Goal: Task Accomplishment & Management: Use online tool/utility

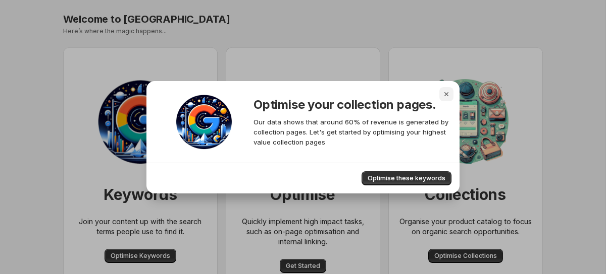
click at [447, 92] on icon "Close" at bounding box center [446, 94] width 4 height 4
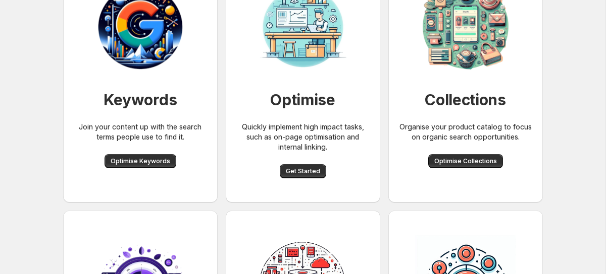
scroll to position [96, 0]
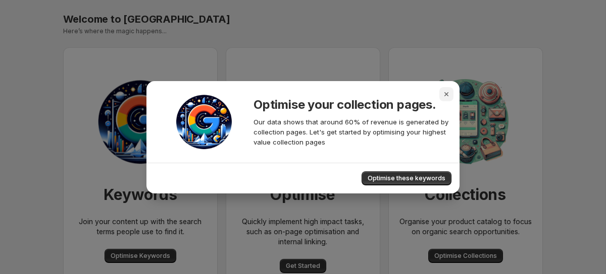
click at [449, 98] on icon "Close" at bounding box center [446, 94] width 10 height 10
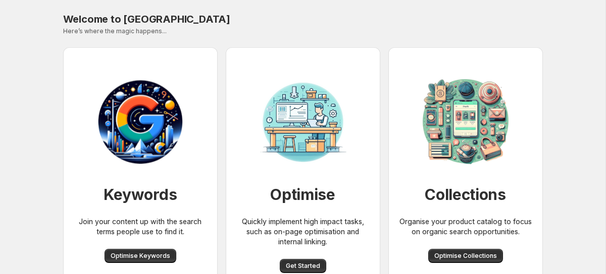
scroll to position [69, 0]
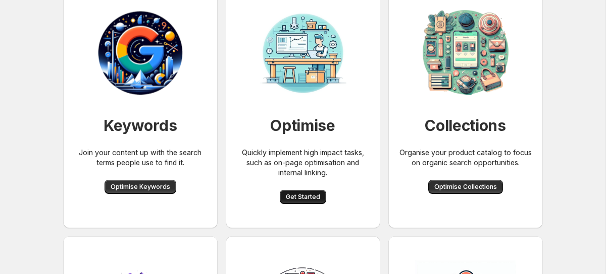
click at [317, 191] on button "Get Started" at bounding box center [303, 197] width 46 height 14
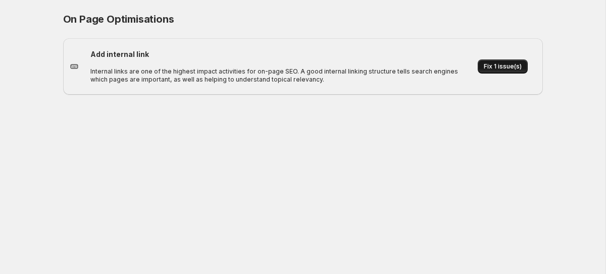
click at [517, 64] on span "Fix 1 issue(s)" at bounding box center [502, 67] width 38 height 8
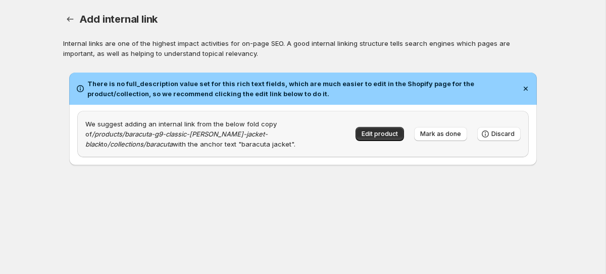
click at [214, 86] on h2 "There is no full_description value set for this rich text fields, which are muc…" at bounding box center [301, 89] width 429 height 20
click at [219, 87] on h2 "There is no full_description value set for this rich text fields, which are muc…" at bounding box center [301, 89] width 429 height 20
click at [220, 87] on h2 "There is no full_description value set for this rich text fields, which are muc…" at bounding box center [301, 89] width 429 height 20
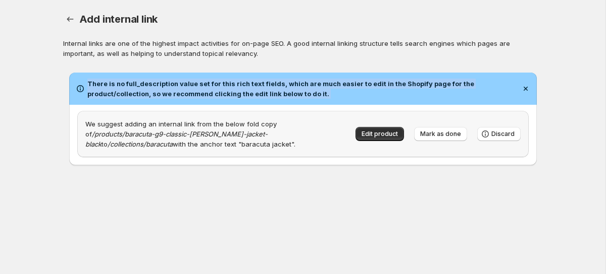
click at [220, 87] on h2 "There is no full_description value set for this rich text fields, which are muc…" at bounding box center [301, 89] width 429 height 20
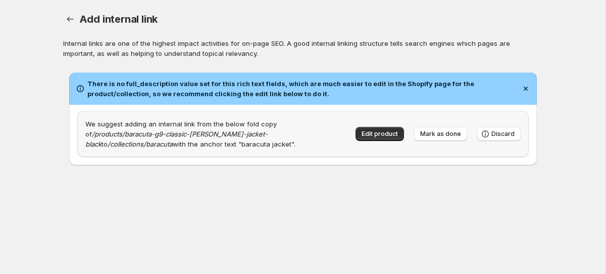
click at [249, 87] on h2 "There is no full_description value set for this rich text fields, which are muc…" at bounding box center [301, 89] width 429 height 20
click at [250, 87] on h2 "There is no full_description value set for this rich text fields, which are muc…" at bounding box center [301, 89] width 429 height 20
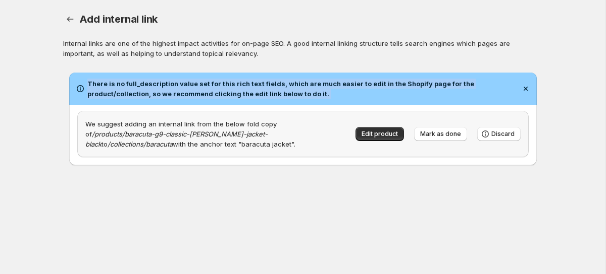
click at [250, 87] on h2 "There is no full_description value set for this rich text fields, which are muc…" at bounding box center [301, 89] width 429 height 20
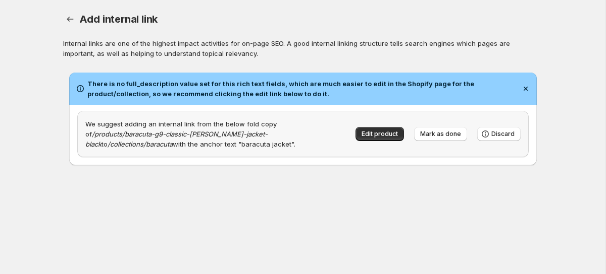
click at [277, 91] on h2 "There is no full_description value set for this rich text fields, which are muc…" at bounding box center [301, 89] width 429 height 20
drag, startPoint x: 82, startPoint y: 66, endPoint x: 157, endPoint y: 66, distance: 75.2
click at [156, 67] on copy\"\} "There is no full_description value set for this rich text fields, which are muc…" at bounding box center [302, 119] width 479 height 105
click at [157, 67] on copy\"\} "There is no full_description value set for this rich text fields, which are muc…" at bounding box center [302, 119] width 479 height 105
click at [375, 125] on div "Edit product Mark as done Discard" at bounding box center [432, 129] width 175 height 25
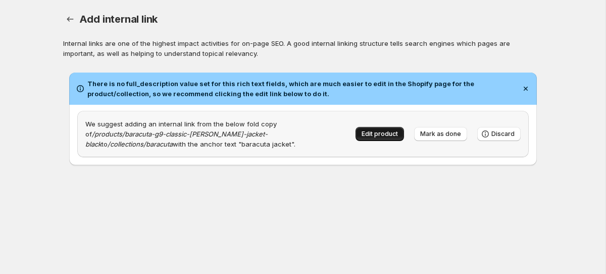
click at [378, 135] on span "Edit product" at bounding box center [379, 134] width 36 height 8
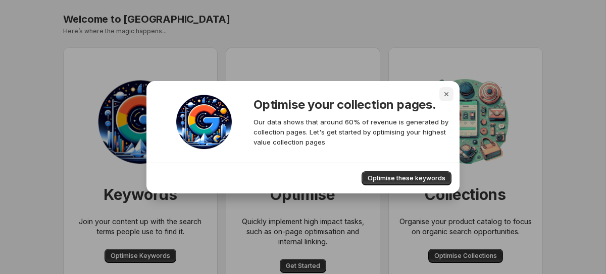
click at [448, 91] on icon "Close" at bounding box center [446, 94] width 10 height 10
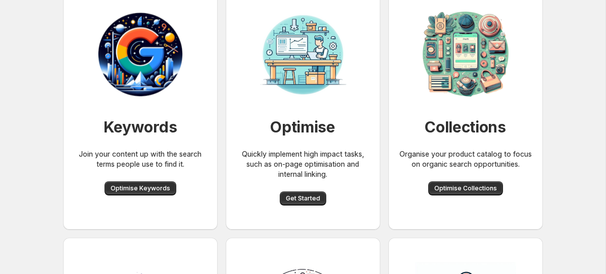
scroll to position [75, 0]
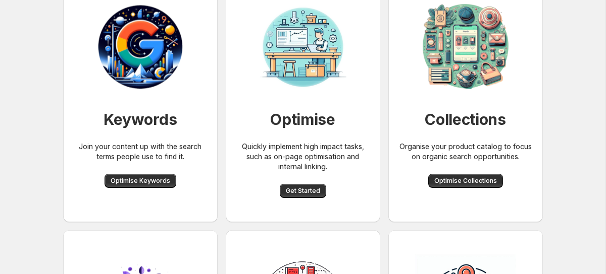
click at [306, 198] on div "Optimise Quickly implement high impact tasks, such as on-page optimisation and …" at bounding box center [303, 97] width 138 height 234
click at [306, 194] on span "Get Started" at bounding box center [303, 191] width 34 height 8
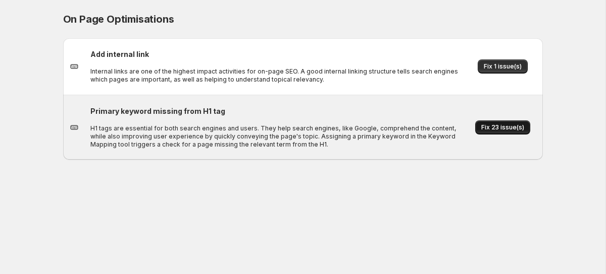
click at [516, 128] on span "Fix 23 issue(s)" at bounding box center [502, 128] width 43 height 8
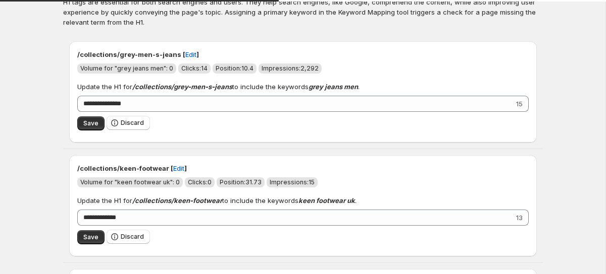
scroll to position [43, 0]
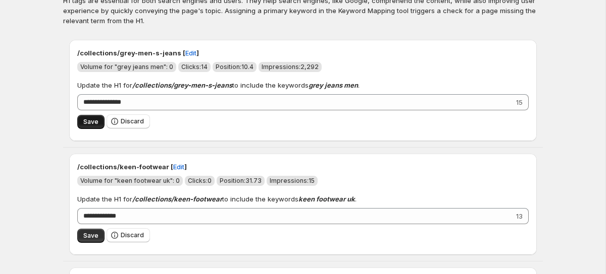
click at [92, 122] on span "Save" at bounding box center [90, 122] width 15 height 8
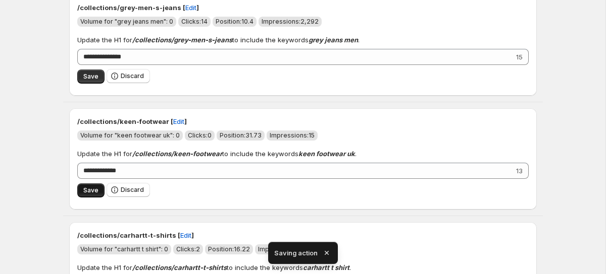
scroll to position [0, 0]
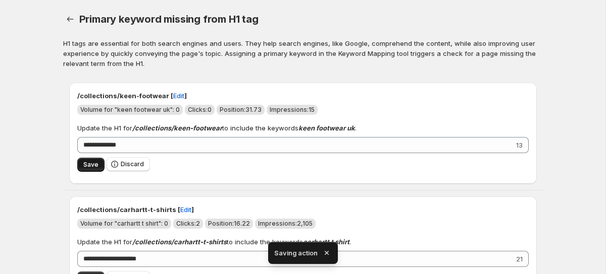
click at [93, 168] on span "Save" at bounding box center [90, 165] width 15 height 8
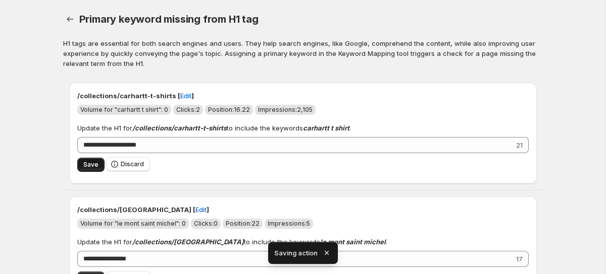
click at [93, 167] on span "Save" at bounding box center [90, 165] width 15 height 8
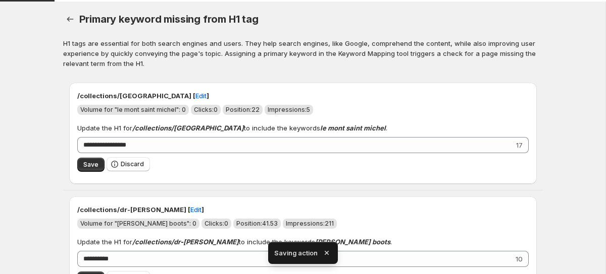
click at [93, 167] on span "Save" at bounding box center [90, 165] width 15 height 8
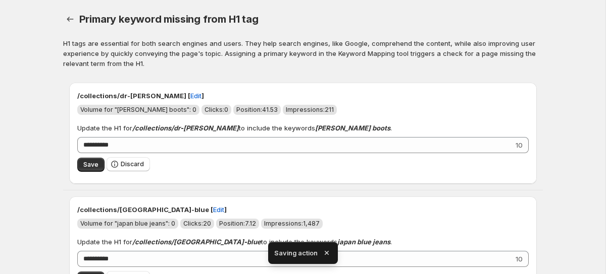
click at [93, 167] on span "Save" at bounding box center [90, 165] width 15 height 8
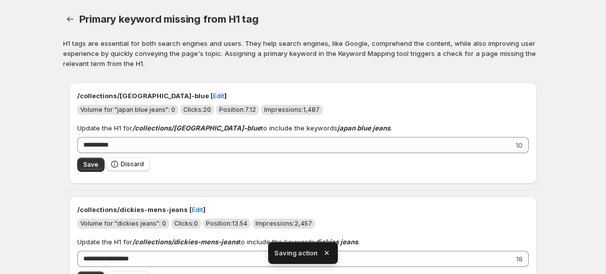
click at [93, 167] on span "Save" at bounding box center [90, 165] width 15 height 8
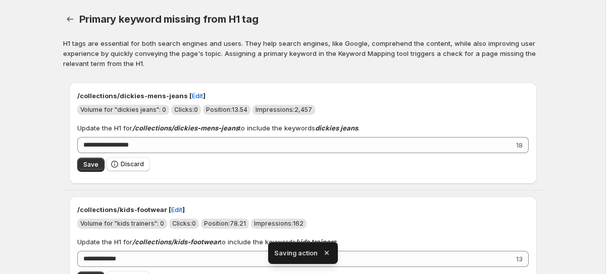
click at [93, 167] on span "Save" at bounding box center [90, 165] width 15 height 8
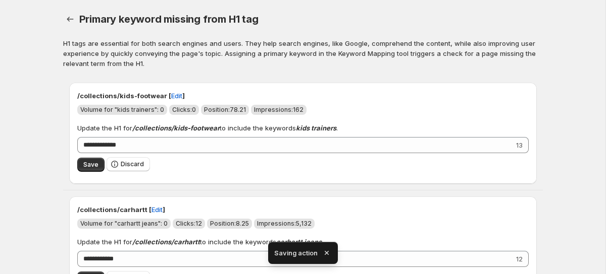
click at [93, 167] on span "Save" at bounding box center [90, 165] width 15 height 8
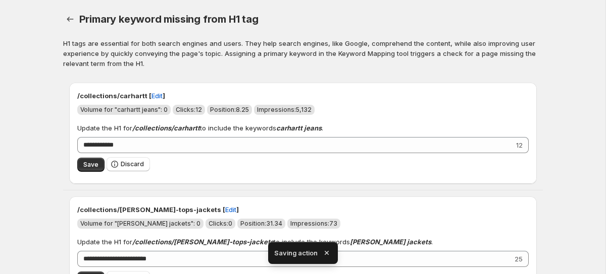
click at [93, 167] on span "Save" at bounding box center [90, 165] width 15 height 8
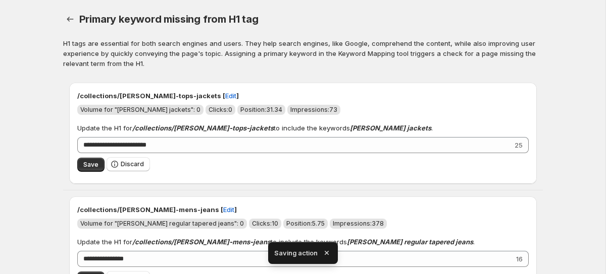
click at [93, 167] on span "Save" at bounding box center [90, 165] width 15 height 8
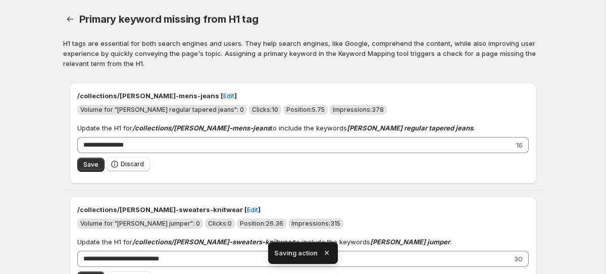
click at [93, 167] on span "Save" at bounding box center [90, 165] width 15 height 8
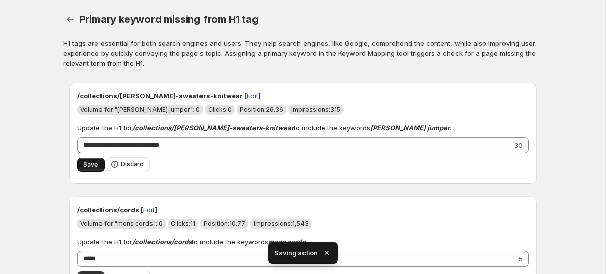
click at [93, 166] on span "Save" at bounding box center [90, 165] width 15 height 8
click at [91, 165] on span "Save" at bounding box center [90, 165] width 15 height 8
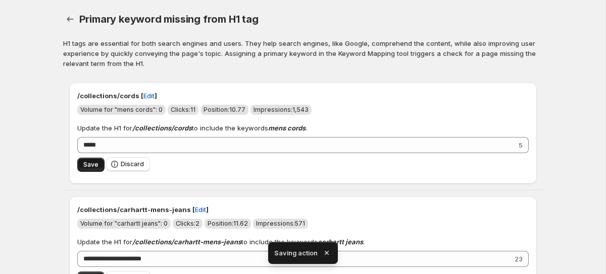
click at [87, 166] on span "Save" at bounding box center [90, 165] width 15 height 8
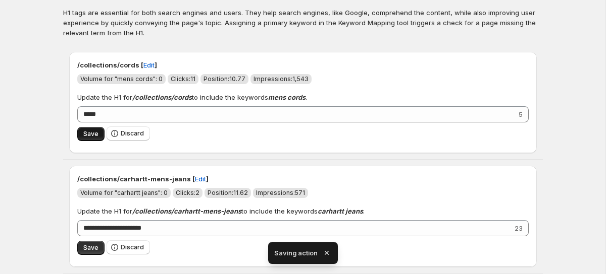
click at [87, 138] on button "Save" at bounding box center [90, 134] width 27 height 14
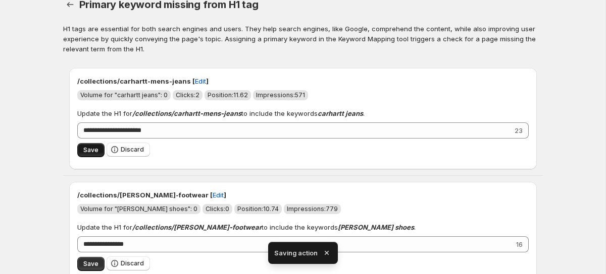
click at [89, 148] on span "Save" at bounding box center [90, 150] width 15 height 8
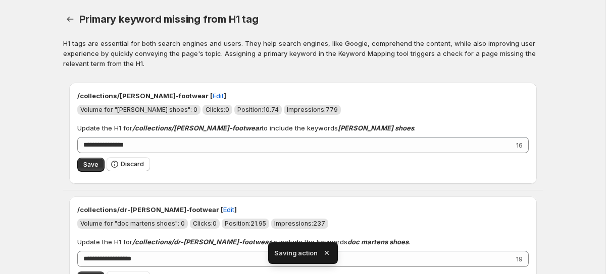
click at [84, 214] on p "/collections/dr-martens-footwear [ Edit ]" at bounding box center [302, 210] width 451 height 10
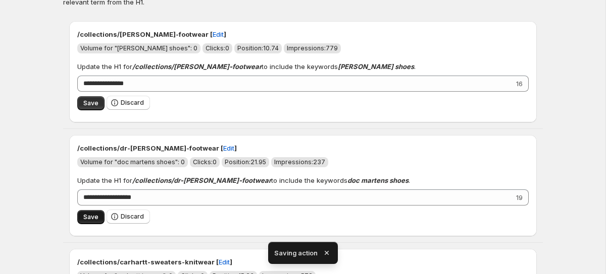
click at [84, 216] on span "Save" at bounding box center [90, 217] width 15 height 8
click at [88, 107] on button "Save" at bounding box center [90, 103] width 27 height 14
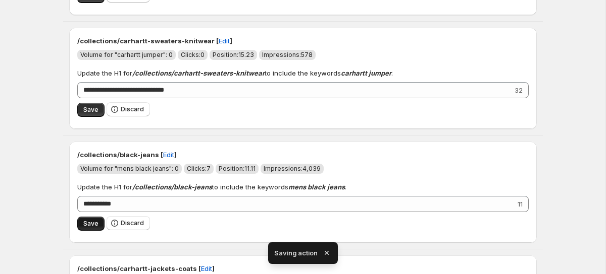
click at [89, 224] on span "Save" at bounding box center [90, 224] width 15 height 8
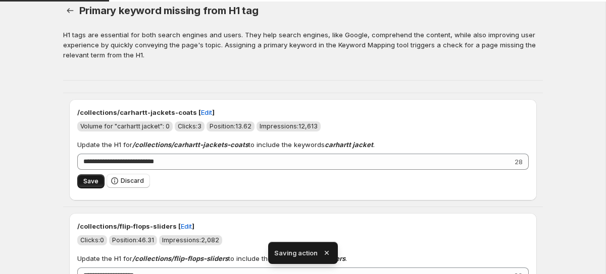
click at [87, 177] on button "Save" at bounding box center [90, 182] width 27 height 14
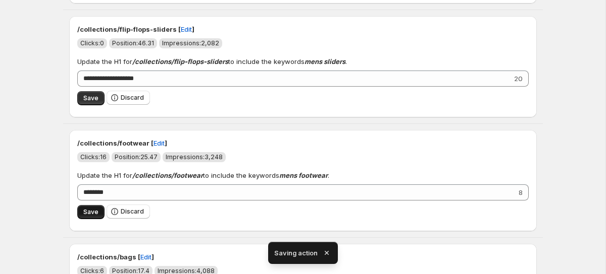
click at [90, 214] on span "Save" at bounding box center [90, 212] width 15 height 8
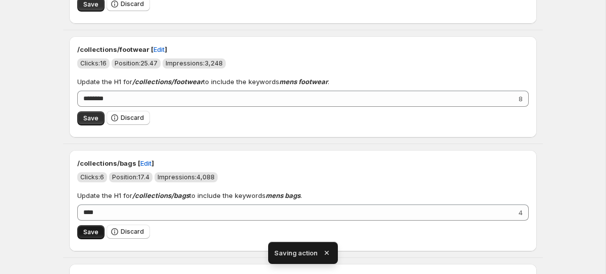
scroll to position [373, 0]
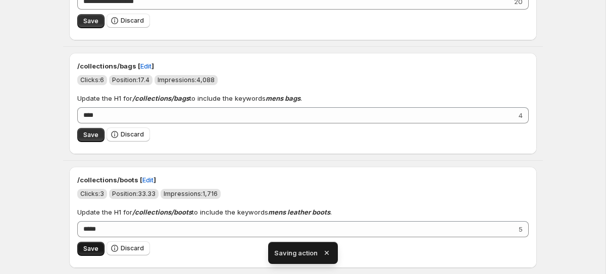
click at [86, 249] on span "Save" at bounding box center [90, 249] width 15 height 8
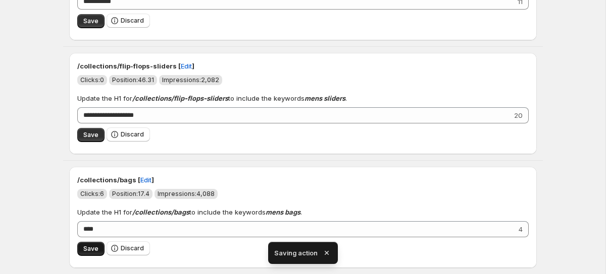
click at [87, 249] on span "Save" at bounding box center [90, 249] width 15 height 8
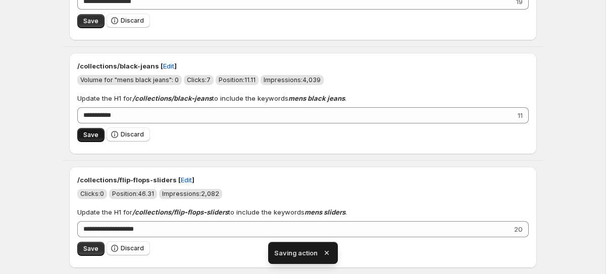
click at [87, 136] on span "Save" at bounding box center [90, 135] width 15 height 8
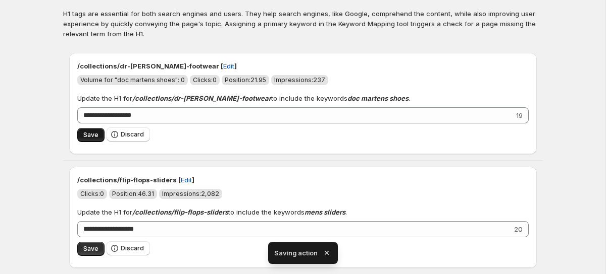
click at [91, 137] on span "Save" at bounding box center [90, 135] width 15 height 8
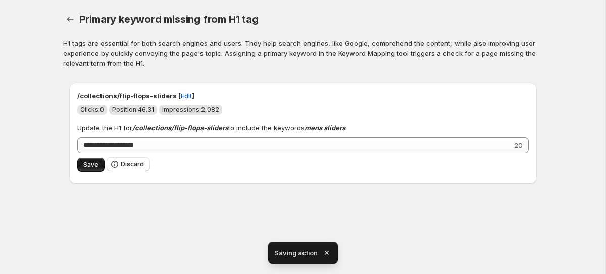
click at [88, 168] on span "Save" at bounding box center [90, 165] width 15 height 8
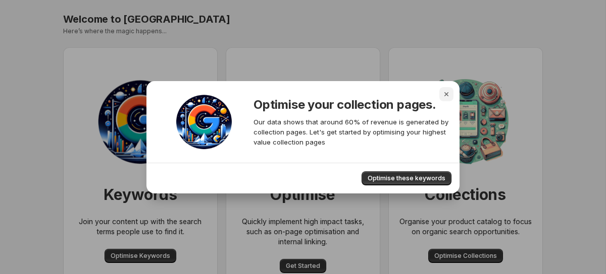
click at [444, 93] on icon "Close" at bounding box center [446, 94] width 10 height 10
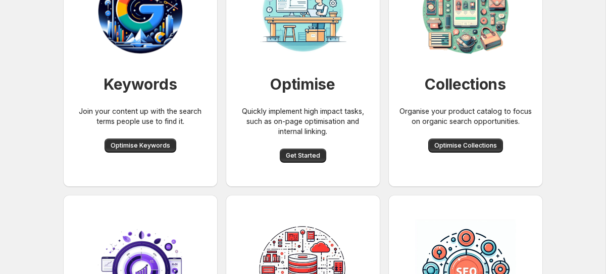
scroll to position [127, 0]
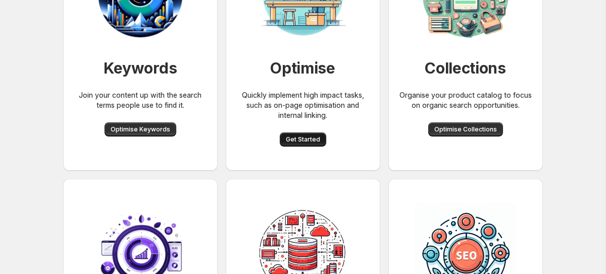
click at [299, 142] on span "Get Started" at bounding box center [303, 140] width 34 height 8
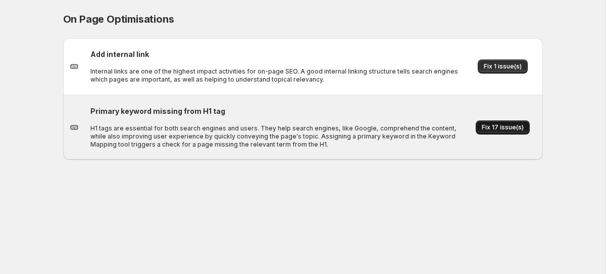
click at [502, 125] on span "Fix 17 issue(s)" at bounding box center [502, 128] width 42 height 8
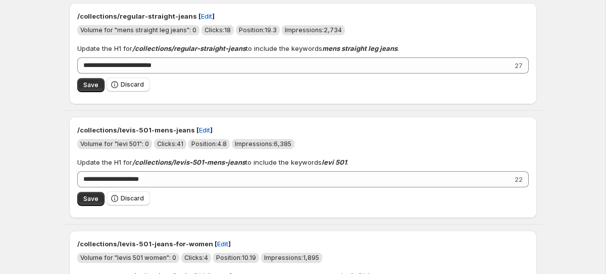
scroll to position [761, 0]
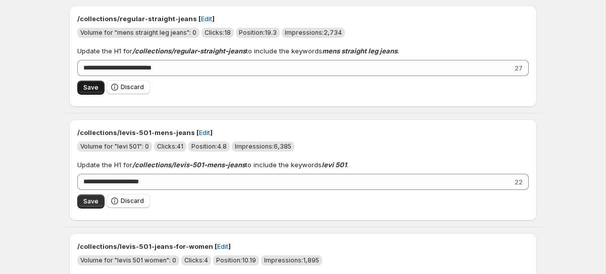
click at [88, 89] on span "Save" at bounding box center [90, 88] width 15 height 8
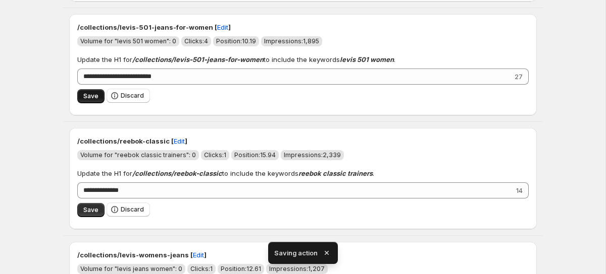
click at [87, 100] on span "Save" at bounding box center [90, 96] width 15 height 8
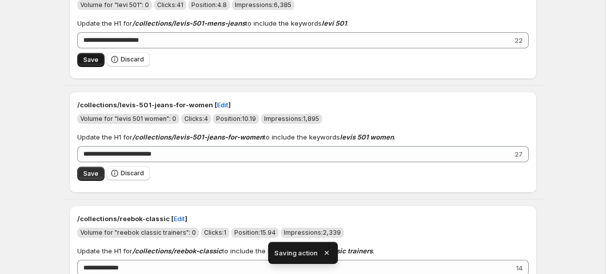
click at [89, 62] on span "Save" at bounding box center [90, 60] width 15 height 8
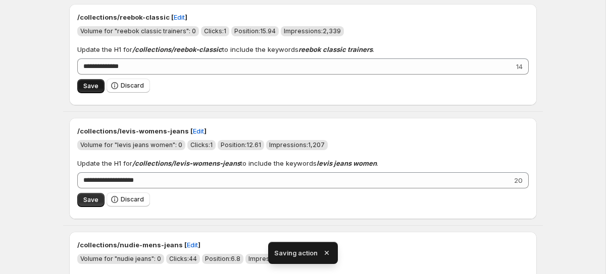
click at [86, 84] on span "Save" at bounding box center [90, 86] width 15 height 8
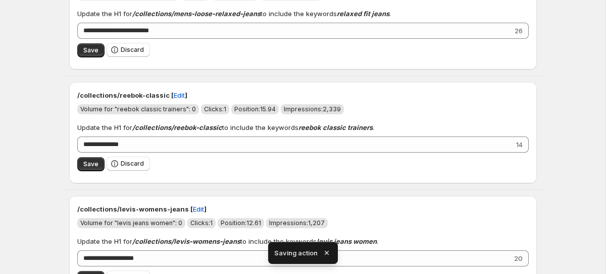
scroll to position [684, 0]
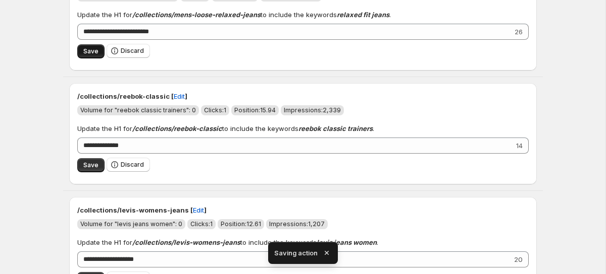
click at [90, 59] on button "Save" at bounding box center [90, 51] width 27 height 14
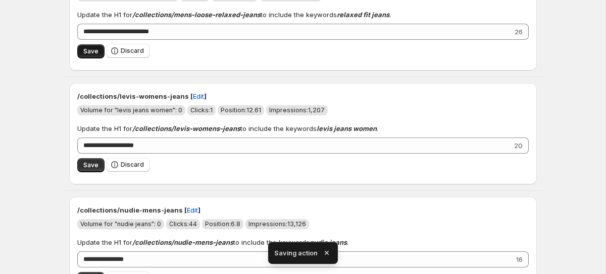
click at [90, 59] on button "Save" at bounding box center [90, 51] width 27 height 14
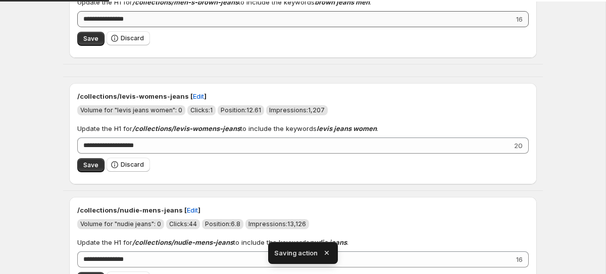
scroll to position [570, 0]
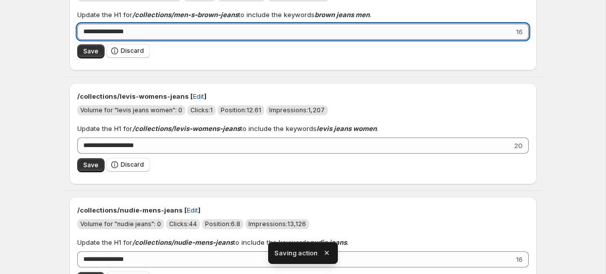
click at [90, 37] on input "**********" at bounding box center [295, 32] width 436 height 16
click at [91, 57] on button "Save" at bounding box center [90, 51] width 27 height 14
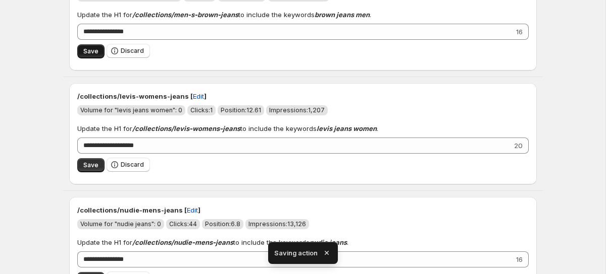
scroll to position [455, 0]
click at [91, 57] on button "Save" at bounding box center [90, 52] width 27 height 14
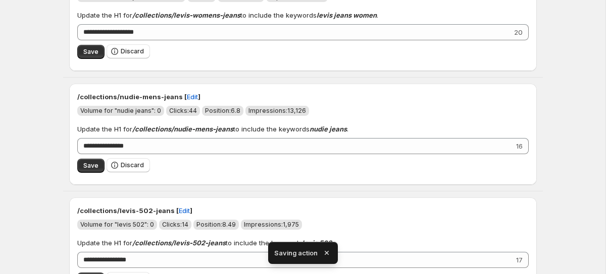
scroll to position [341, 0]
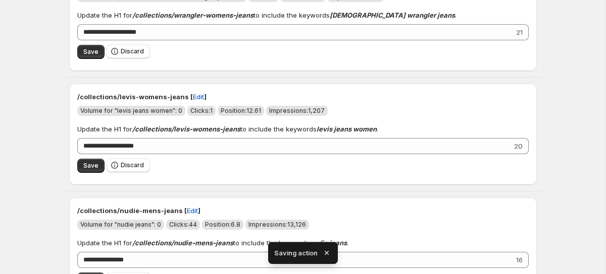
click at [91, 57] on button "Save" at bounding box center [90, 52] width 27 height 14
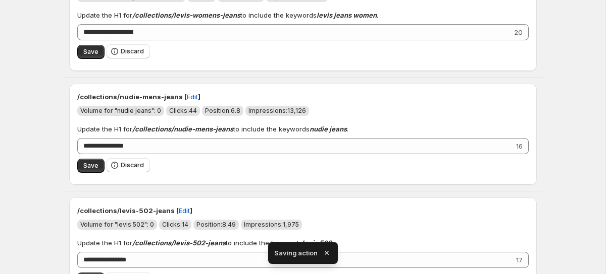
scroll to position [227, 0]
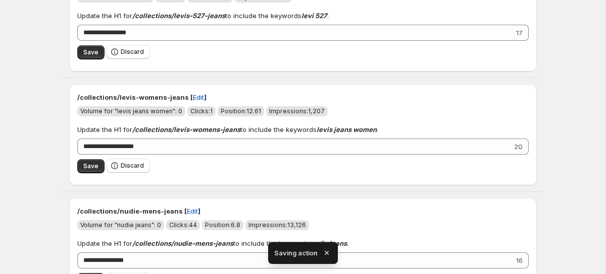
click at [91, 57] on button "Save" at bounding box center [90, 52] width 27 height 14
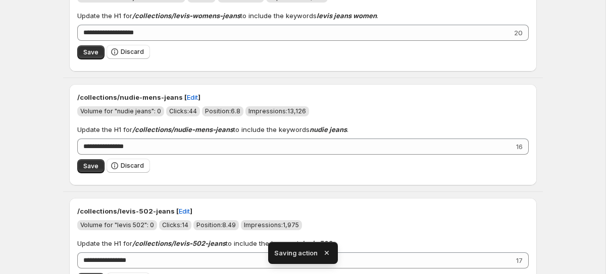
scroll to position [113, 0]
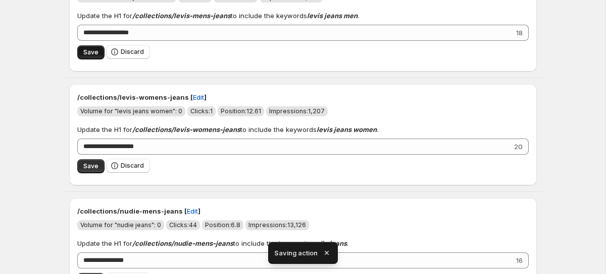
click at [91, 56] on button "Save" at bounding box center [90, 52] width 27 height 14
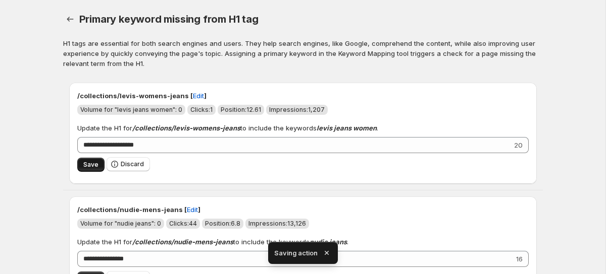
click at [91, 159] on button "Save" at bounding box center [90, 165] width 27 height 14
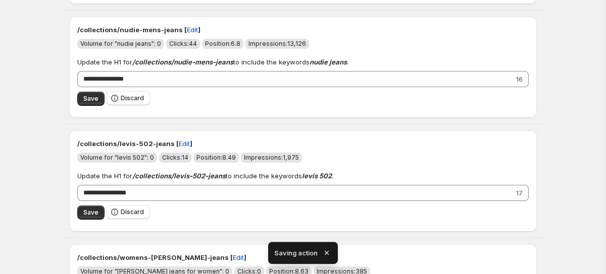
click at [85, 99] on span "Save" at bounding box center [90, 99] width 15 height 8
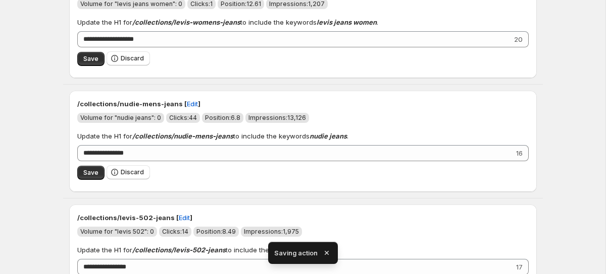
scroll to position [110, 0]
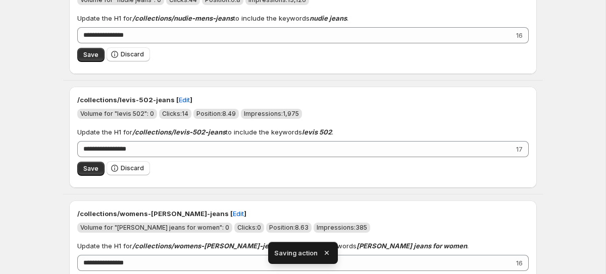
click at [89, 177] on div "Save Discard" at bounding box center [302, 168] width 451 height 23
click at [89, 168] on span "Save" at bounding box center [90, 169] width 15 height 8
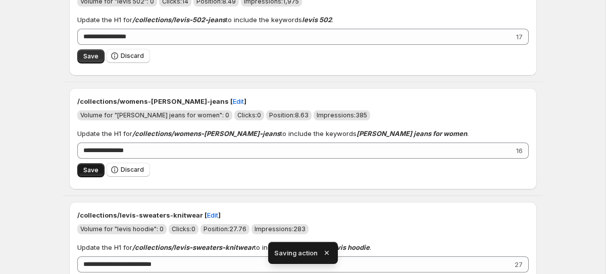
click at [89, 169] on span "Save" at bounding box center [90, 171] width 15 height 8
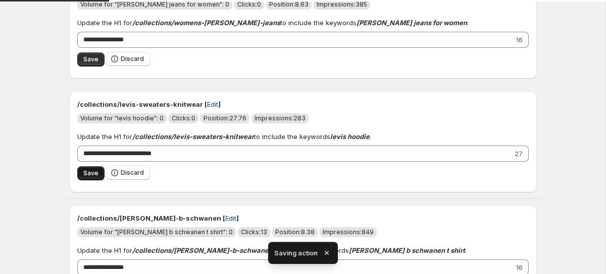
click at [89, 169] on button "Save" at bounding box center [90, 174] width 27 height 14
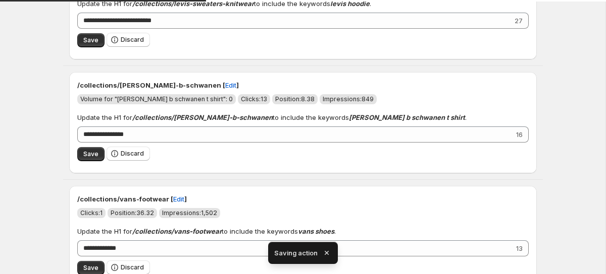
click at [92, 182] on ul "**********" at bounding box center [302, 59] width 479 height 468
click at [91, 157] on span "Save" at bounding box center [90, 154] width 15 height 8
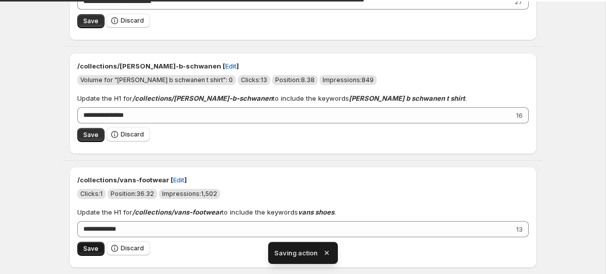
click at [91, 246] on span "Save" at bounding box center [90, 249] width 15 height 8
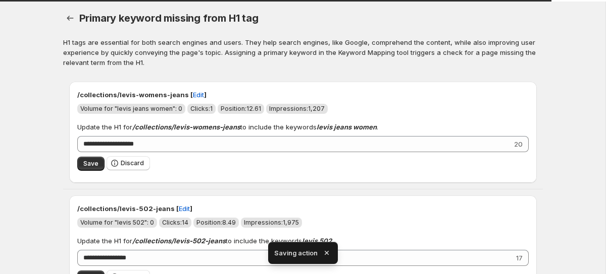
scroll to position [3, 0]
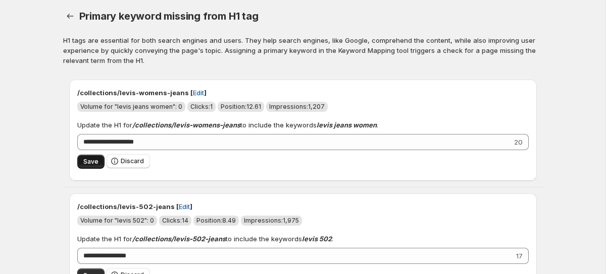
click at [91, 165] on span "Save" at bounding box center [90, 162] width 15 height 8
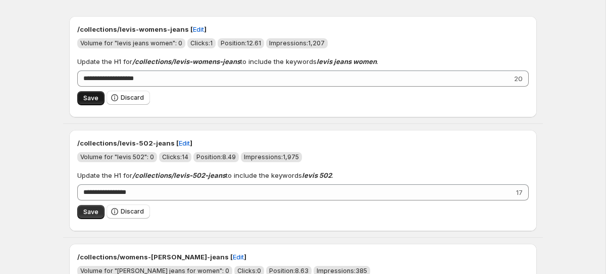
scroll to position [67, 0]
click at [86, 208] on button "Save" at bounding box center [90, 212] width 27 height 14
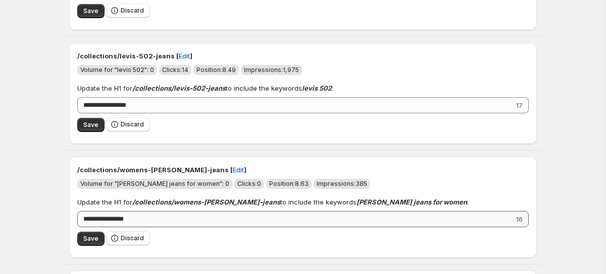
scroll to position [155, 0]
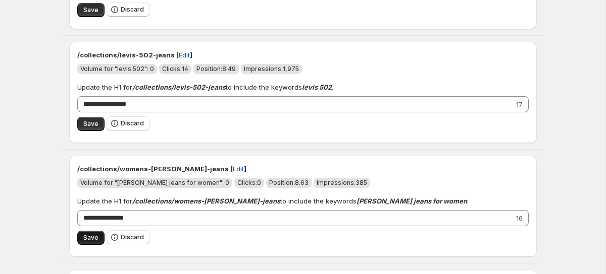
click at [87, 243] on button "Save" at bounding box center [90, 238] width 27 height 14
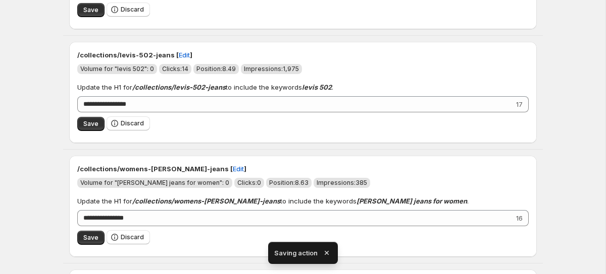
scroll to position [41, 0]
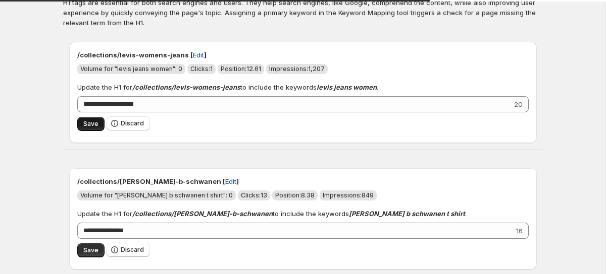
click at [89, 123] on span "Save" at bounding box center [90, 124] width 15 height 8
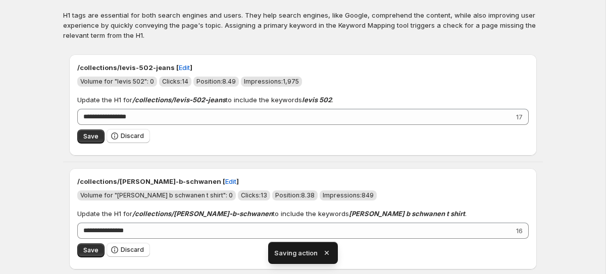
scroll to position [32, 0]
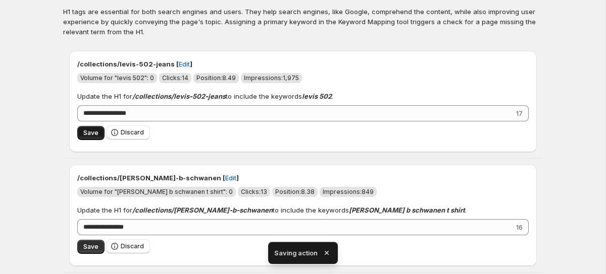
click at [92, 133] on span "Save" at bounding box center [90, 133] width 15 height 8
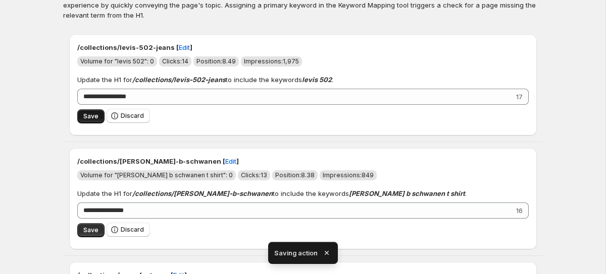
scroll to position [50, 0]
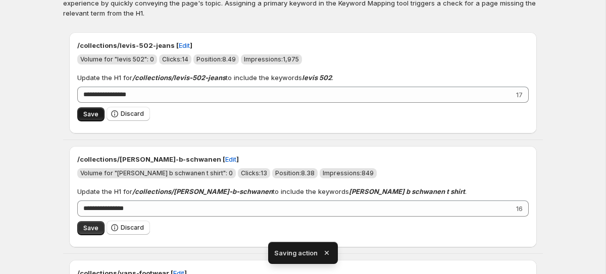
click at [91, 121] on button "Save" at bounding box center [90, 114] width 27 height 14
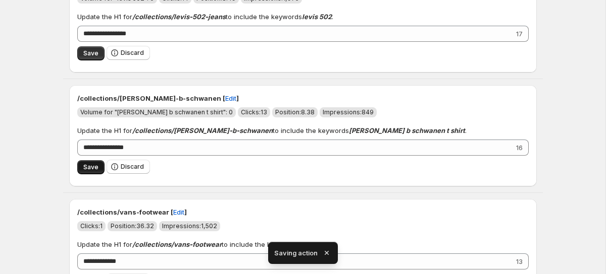
scroll to position [0, 0]
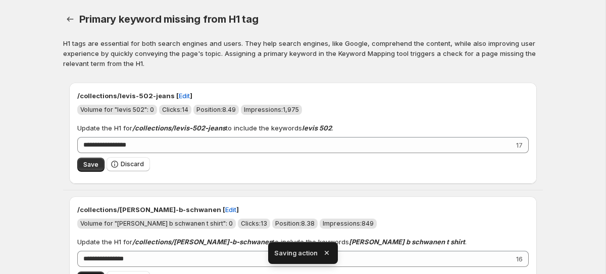
click at [90, 272] on button "Save" at bounding box center [90, 279] width 27 height 14
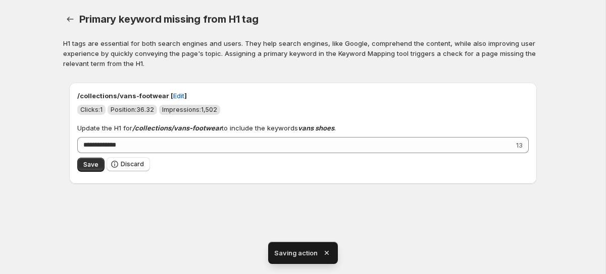
click at [90, 254] on div "**********" at bounding box center [302, 137] width 605 height 274
click at [88, 161] on span "Save" at bounding box center [90, 165] width 15 height 8
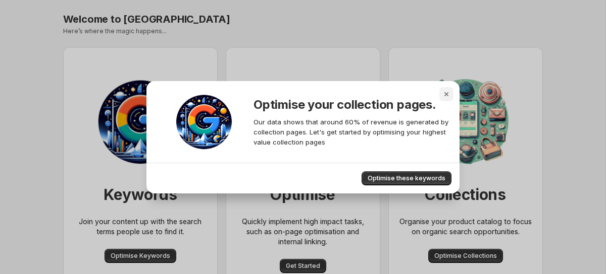
click at [443, 90] on icon "Close" at bounding box center [446, 94] width 10 height 10
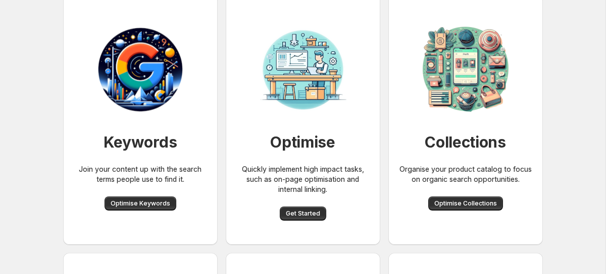
scroll to position [59, 0]
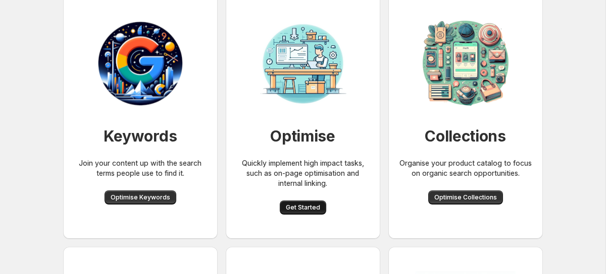
click at [292, 213] on button "Get Started" at bounding box center [303, 208] width 46 height 14
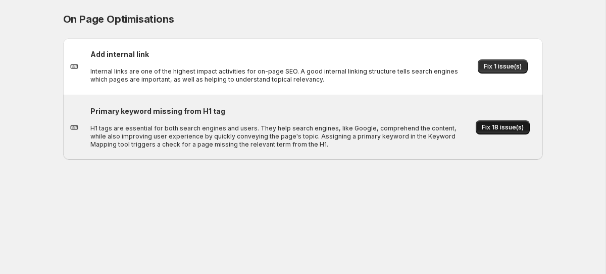
click at [490, 127] on span "Fix 18 issue(s)" at bounding box center [502, 128] width 42 height 8
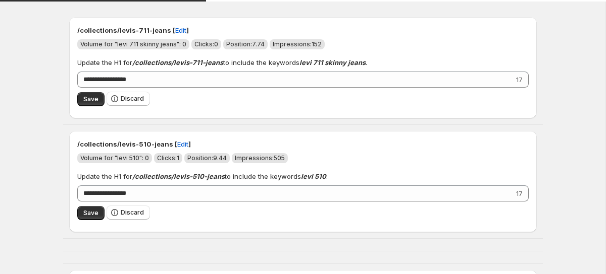
scroll to position [113, 0]
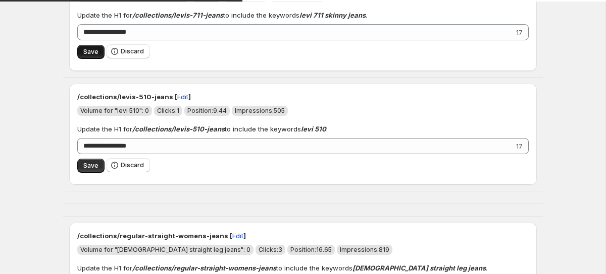
click at [91, 54] on span "Save" at bounding box center [90, 52] width 15 height 8
click at [85, 162] on span "Save" at bounding box center [90, 166] width 15 height 8
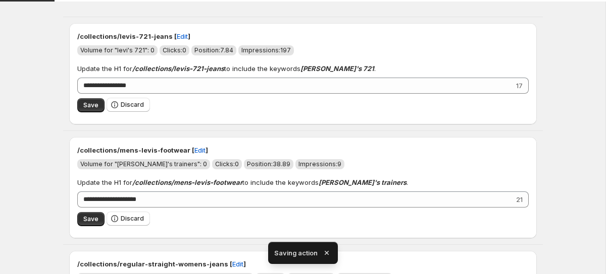
click at [90, 122] on div "**********" at bounding box center [302, 73] width 467 height 101
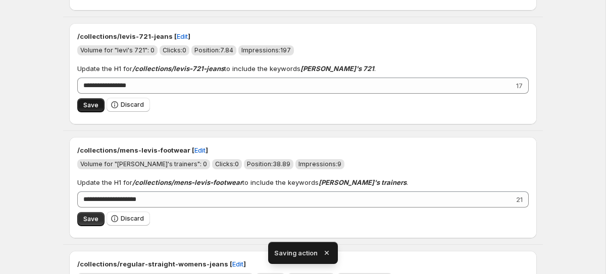
click at [89, 111] on button "Save" at bounding box center [90, 105] width 27 height 14
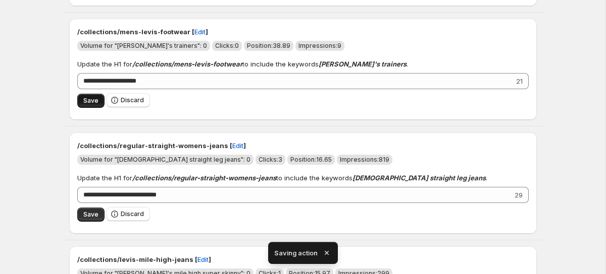
click at [86, 99] on span "Save" at bounding box center [90, 101] width 15 height 8
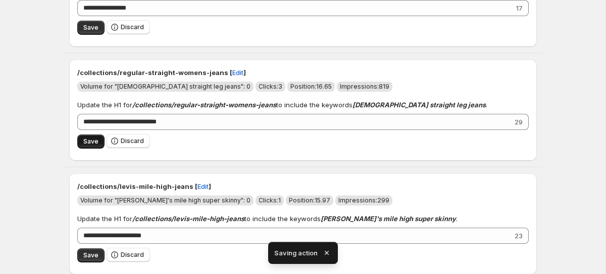
click at [87, 142] on span "Save" at bounding box center [90, 142] width 15 height 8
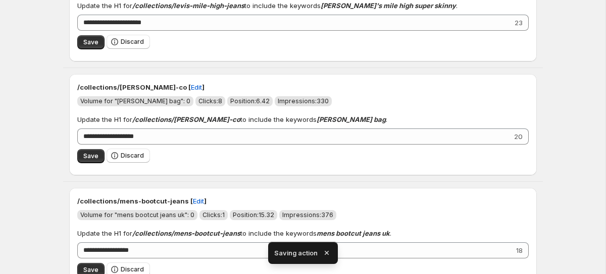
scroll to position [123, 0]
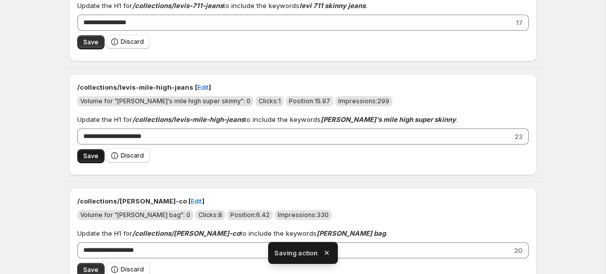
click at [88, 152] on span "Save" at bounding box center [90, 156] width 15 height 8
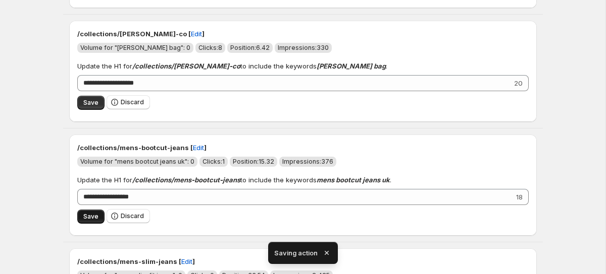
click at [94, 215] on span "Save" at bounding box center [90, 217] width 15 height 8
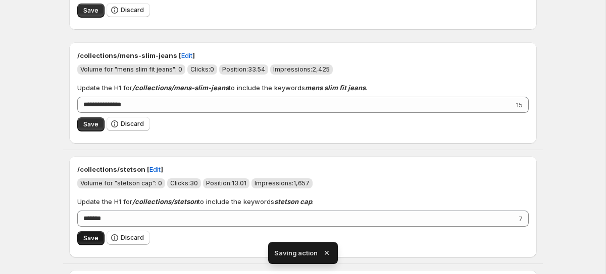
click at [90, 243] on span "Save" at bounding box center [90, 239] width 15 height 8
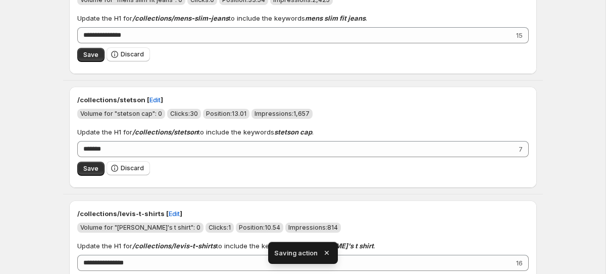
scroll to position [341, 0]
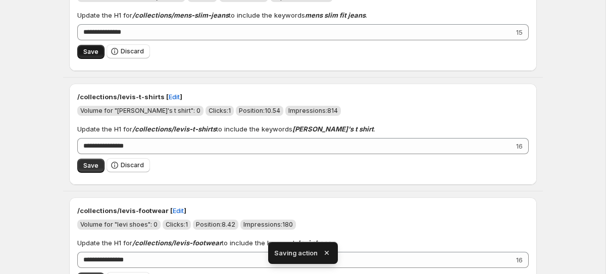
click at [91, 53] on span "Save" at bounding box center [90, 52] width 15 height 8
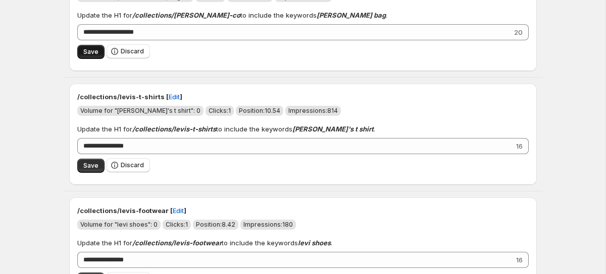
click at [89, 46] on button "Save" at bounding box center [90, 52] width 27 height 14
click at [85, 164] on span "Save" at bounding box center [90, 166] width 15 height 8
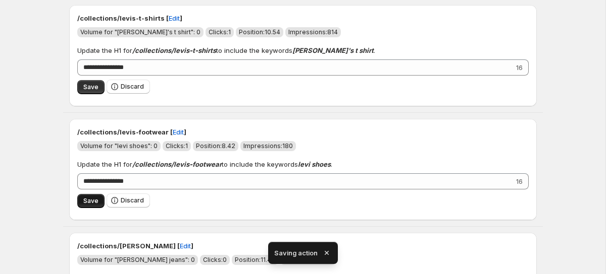
click at [87, 196] on button "Save" at bounding box center [90, 201] width 27 height 14
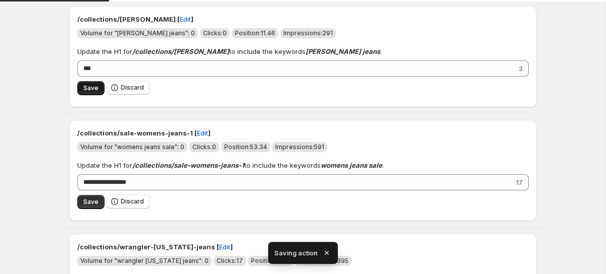
click at [93, 214] on div "**********" at bounding box center [302, 170] width 467 height 101
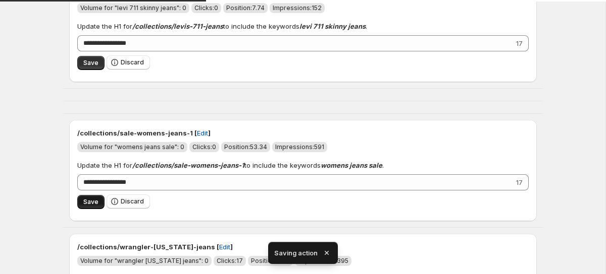
click at [92, 209] on button "Save" at bounding box center [90, 202] width 27 height 14
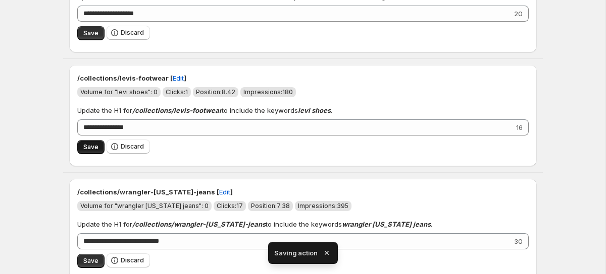
click at [90, 151] on span "Save" at bounding box center [90, 147] width 15 height 8
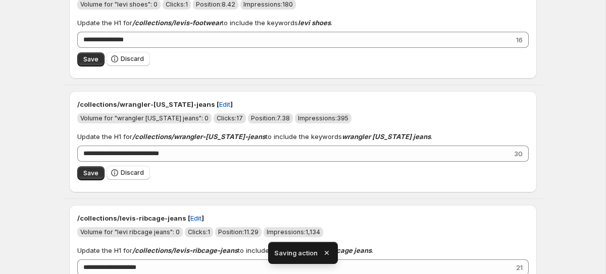
click at [86, 166] on div "Save Discard" at bounding box center [302, 173] width 451 height 23
click at [87, 169] on button "Save" at bounding box center [90, 174] width 27 height 14
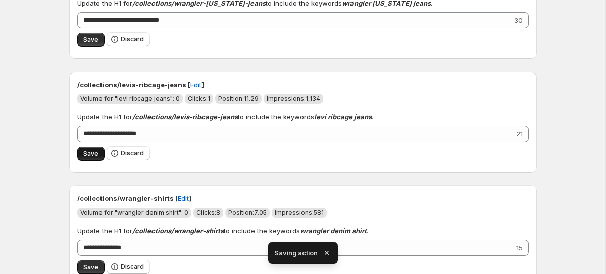
click at [91, 159] on button "Save" at bounding box center [90, 154] width 27 height 14
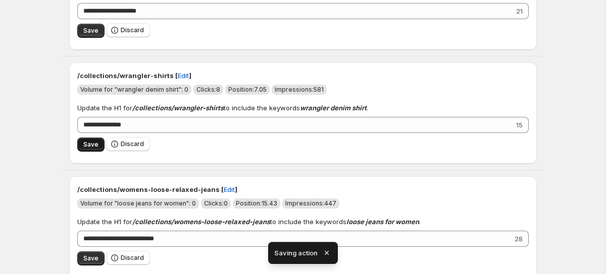
click at [90, 147] on span "Save" at bounding box center [90, 145] width 15 height 8
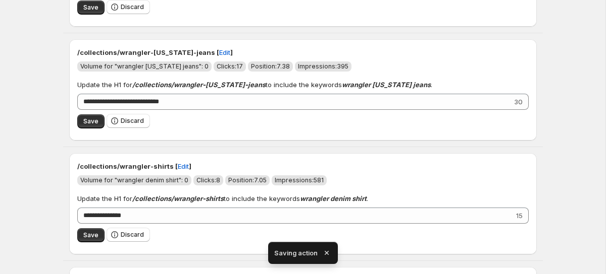
scroll to position [157, 0]
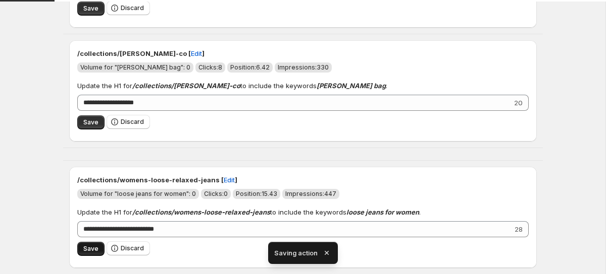
click at [84, 253] on button "Save" at bounding box center [90, 249] width 27 height 14
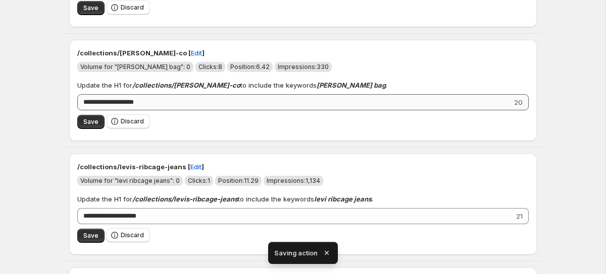
scroll to position [0, 0]
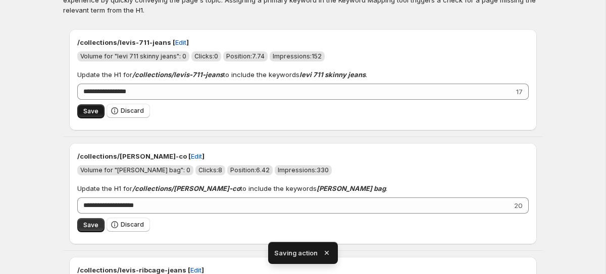
click at [93, 109] on span "Save" at bounding box center [90, 111] width 15 height 8
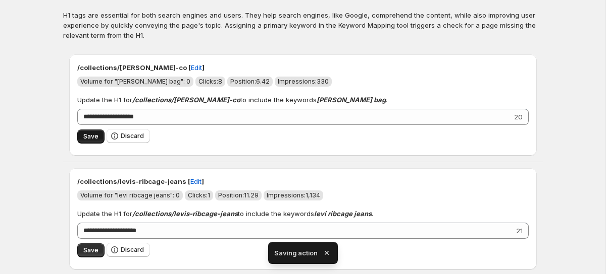
click at [94, 131] on button "Save" at bounding box center [90, 137] width 27 height 14
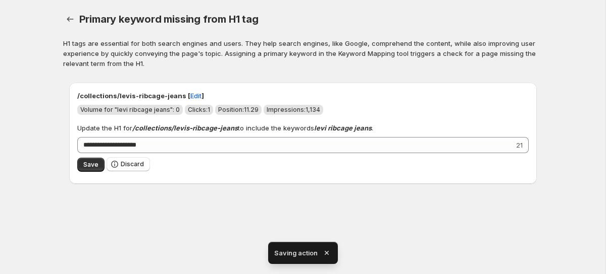
click at [88, 251] on div "**********" at bounding box center [302, 137] width 605 height 274
click at [87, 163] on span "Save" at bounding box center [90, 165] width 15 height 8
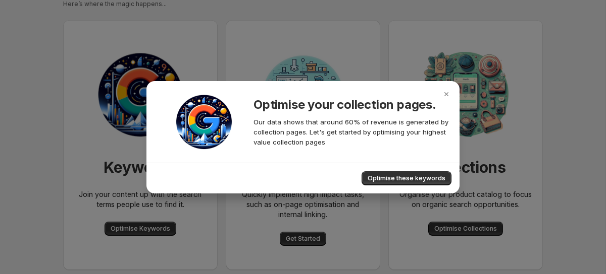
scroll to position [33, 0]
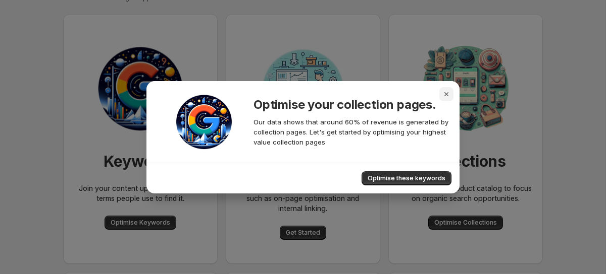
click at [449, 100] on button "Close" at bounding box center [446, 94] width 14 height 14
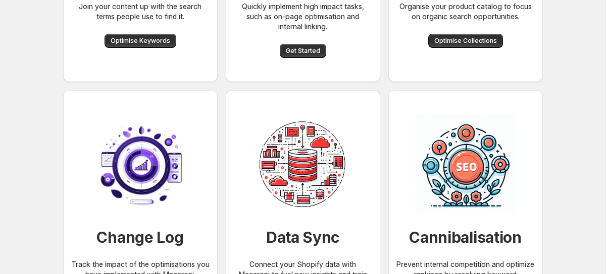
scroll to position [170, 0]
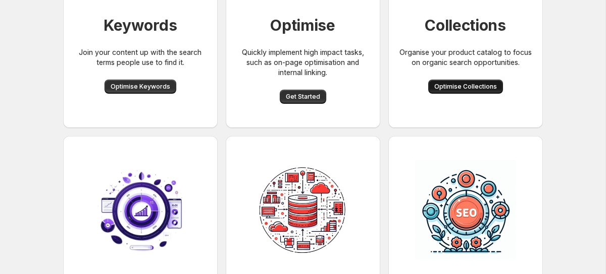
click at [472, 90] on span "Optimise Collections" at bounding box center [465, 87] width 63 height 8
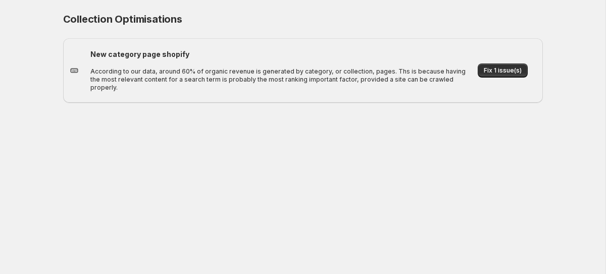
click at [379, 78] on p "According to our data, around 60% of organic revenue is generated by category, …" at bounding box center [278, 80] width 377 height 24
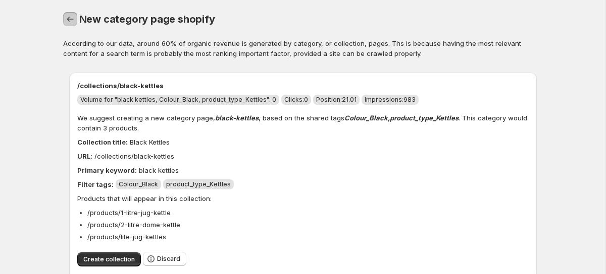
click at [71, 14] on button "button" at bounding box center [70, 19] width 14 height 14
